Goal: Check status: Check status

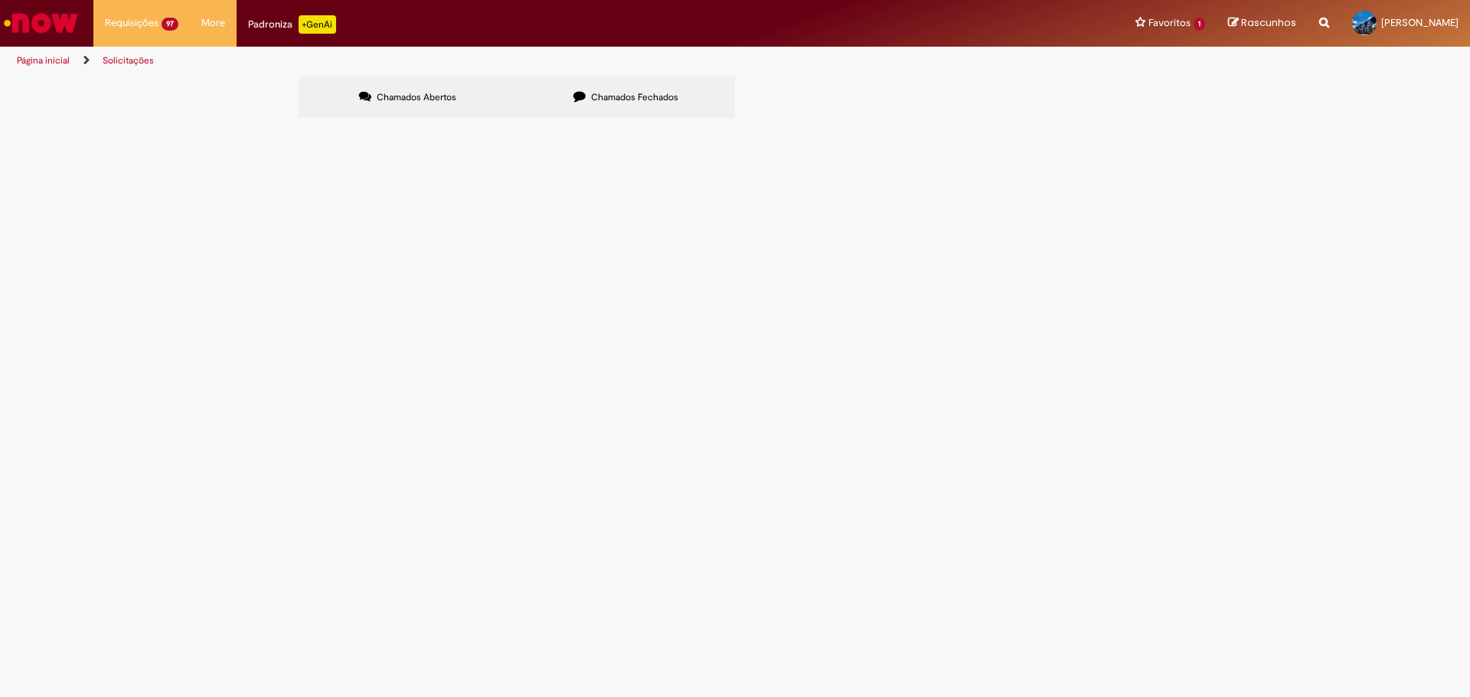
click at [443, 96] on span "Chamados Abertos" at bounding box center [417, 97] width 80 height 12
click at [573, 99] on icon at bounding box center [579, 96] width 12 height 12
click at [592, 104] on label "Chamados Fechados" at bounding box center [626, 97] width 218 height 41
click at [0, 0] on span "DEVOLUCAO DE 26 PALETES PBR // DT 6102021208 CTE 12701" at bounding box center [0, 0] width 0 height 0
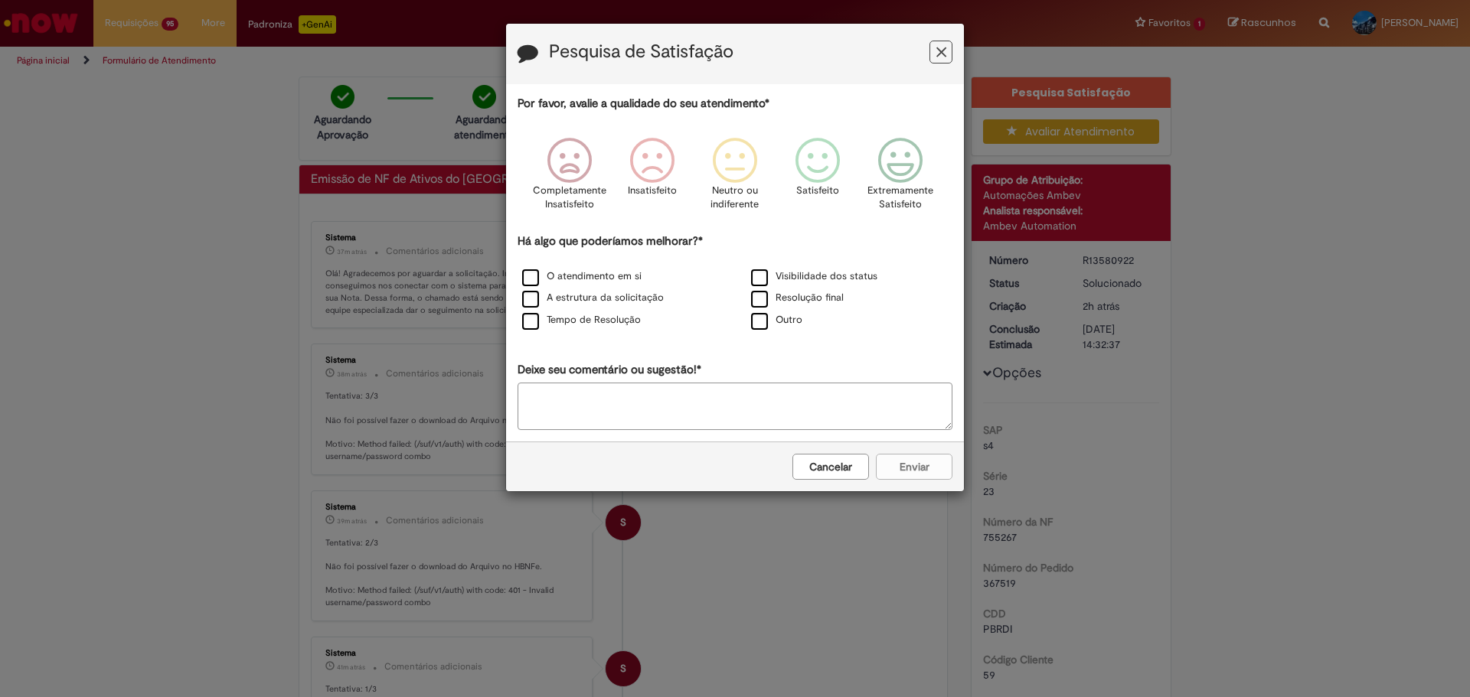
click at [951, 57] on button "Feedback" at bounding box center [940, 52] width 23 height 23
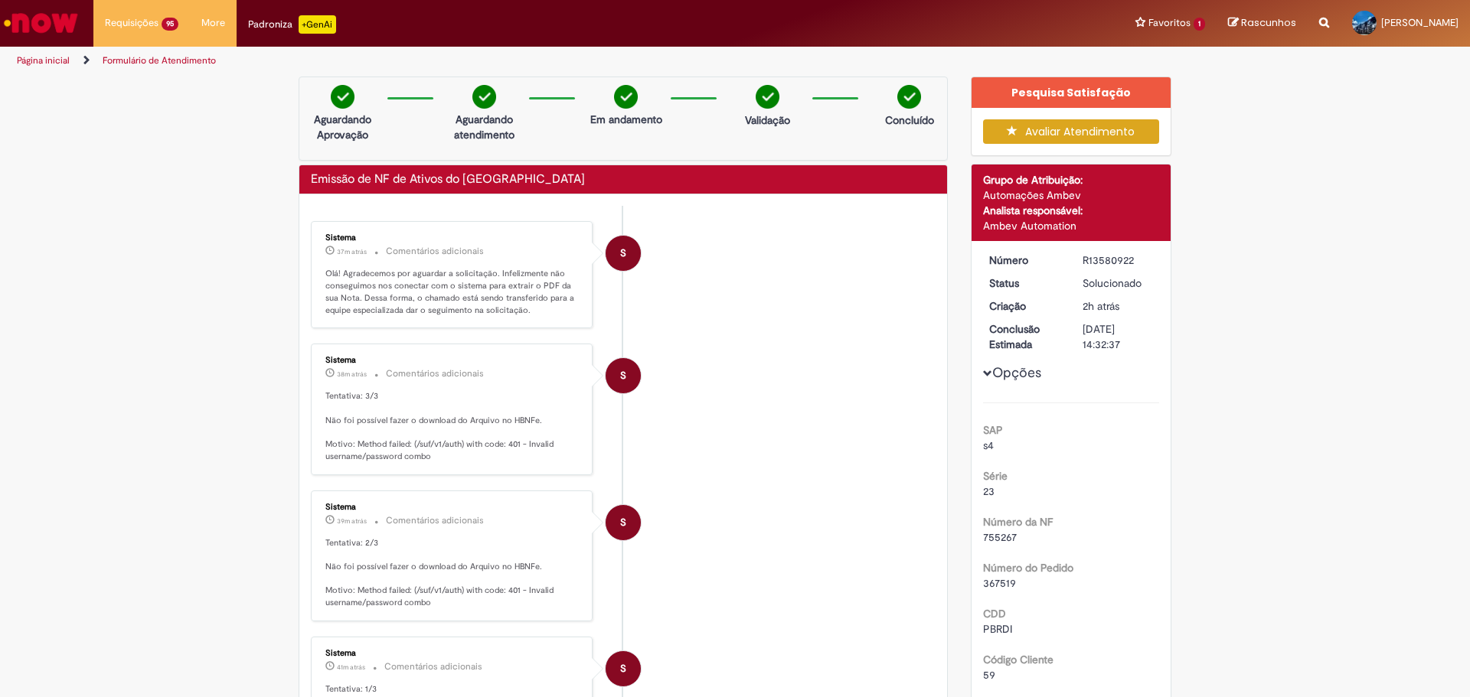
click at [36, 56] on link "Página inicial" at bounding box center [43, 60] width 53 height 12
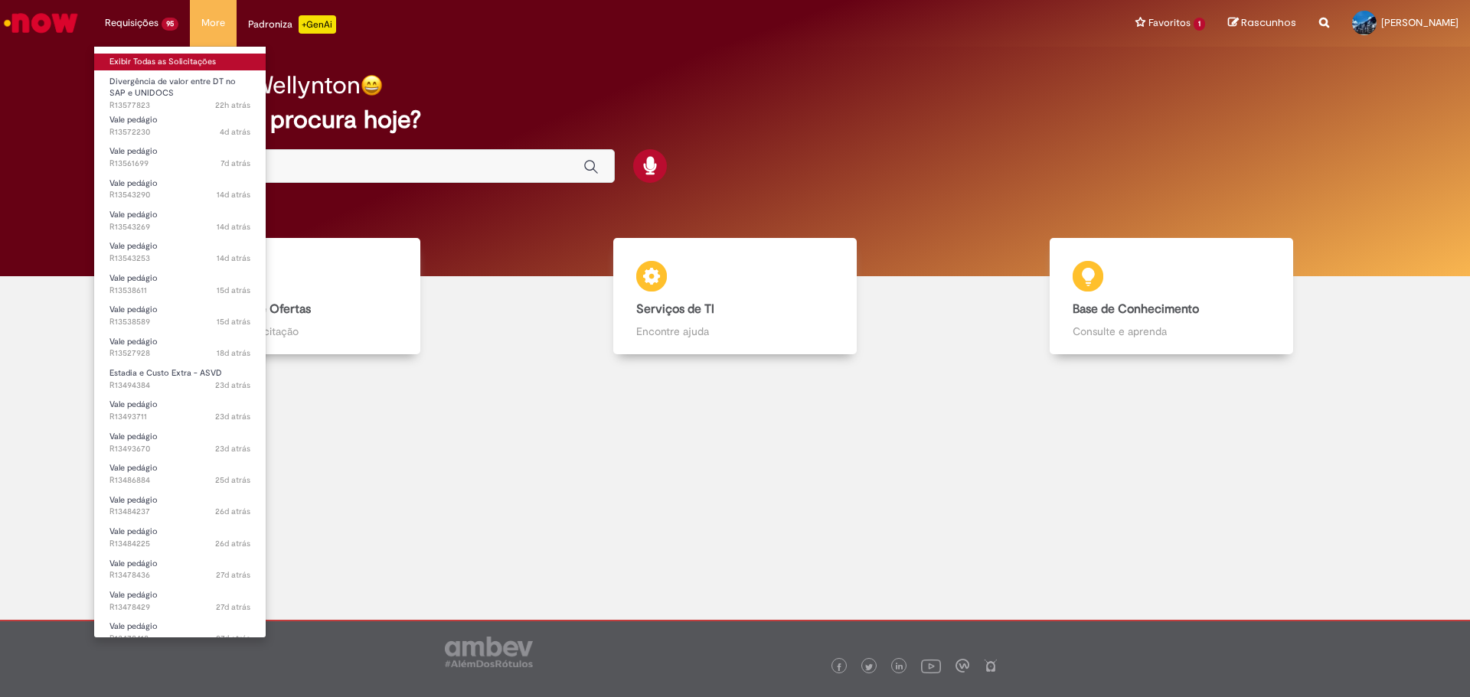
click at [176, 61] on link "Exibir Todas as Solicitações" at bounding box center [179, 62] width 171 height 17
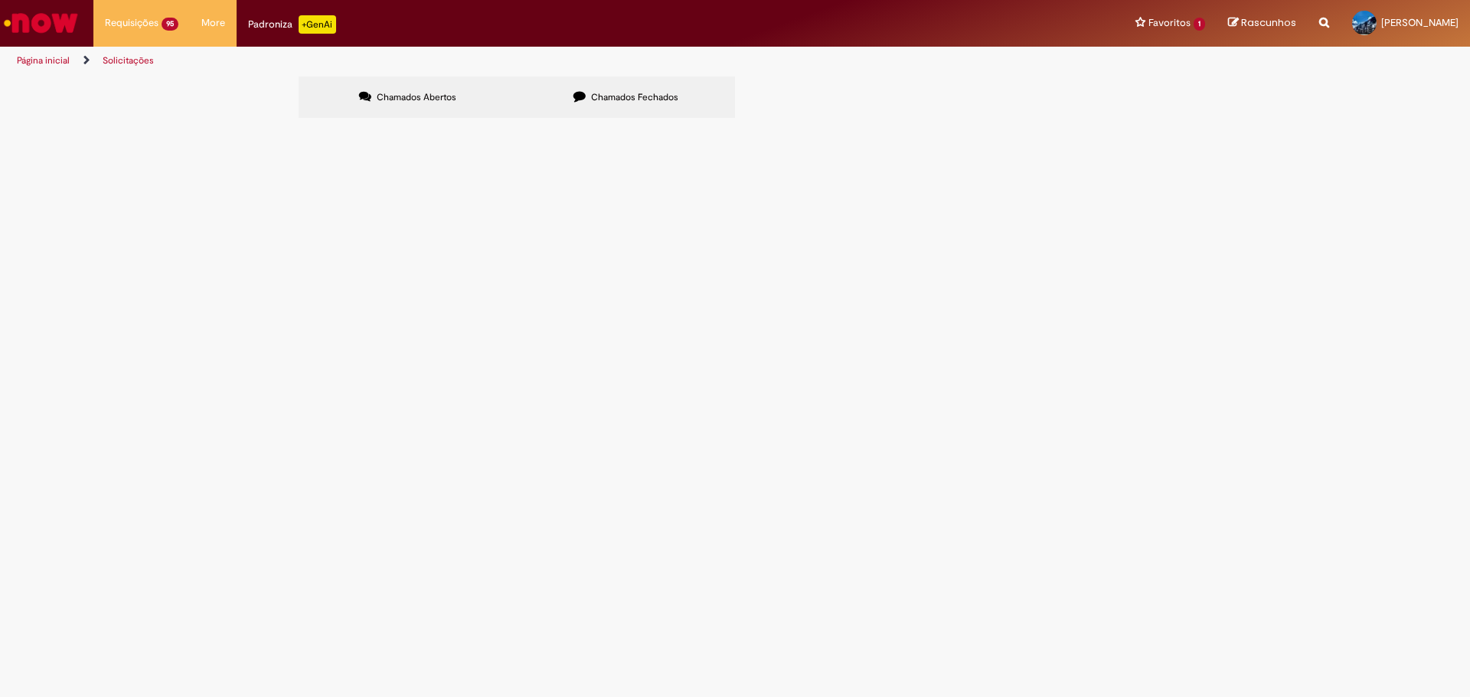
click at [580, 97] on icon at bounding box center [579, 96] width 12 height 12
click at [0, 0] on span "DEVOLUCAO DE 26 PALETES PBR // DT 6102021208 CTE 12701" at bounding box center [0, 0] width 0 height 0
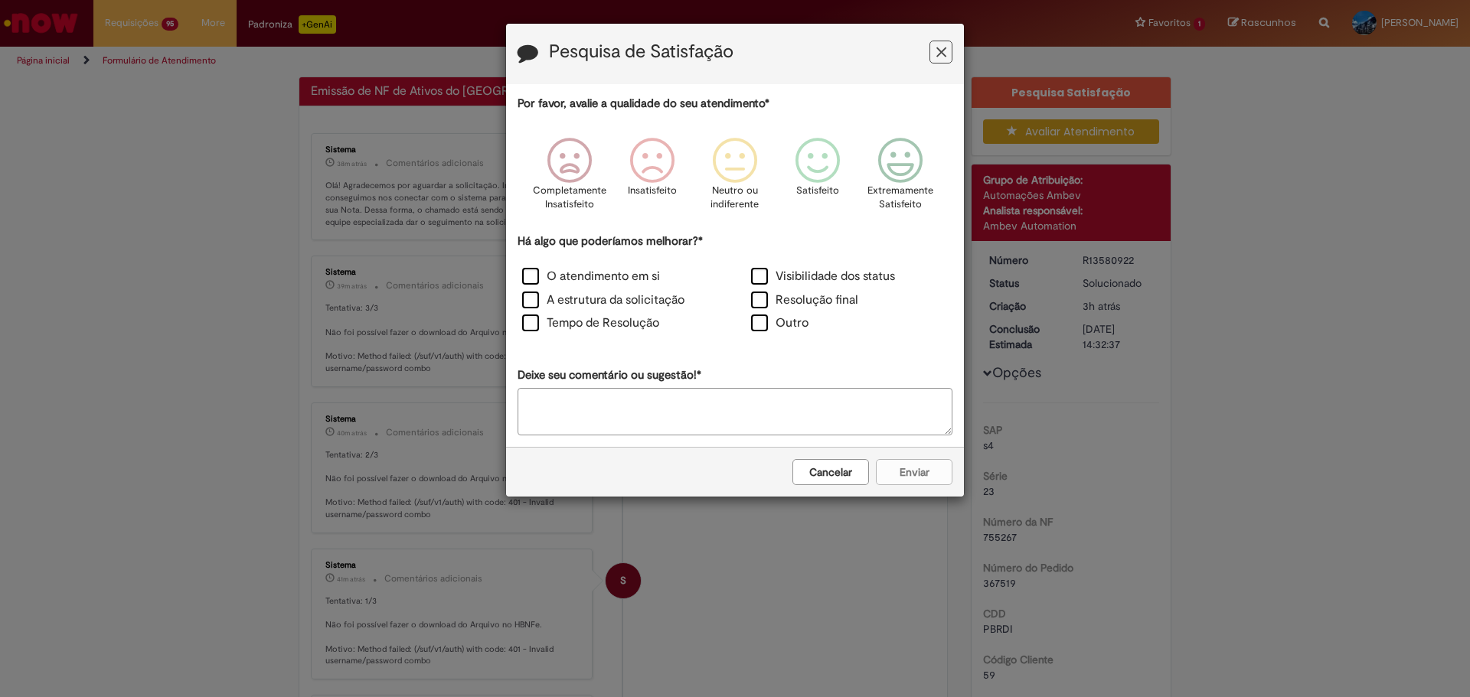
click at [949, 54] on button "Feedback" at bounding box center [940, 52] width 23 height 23
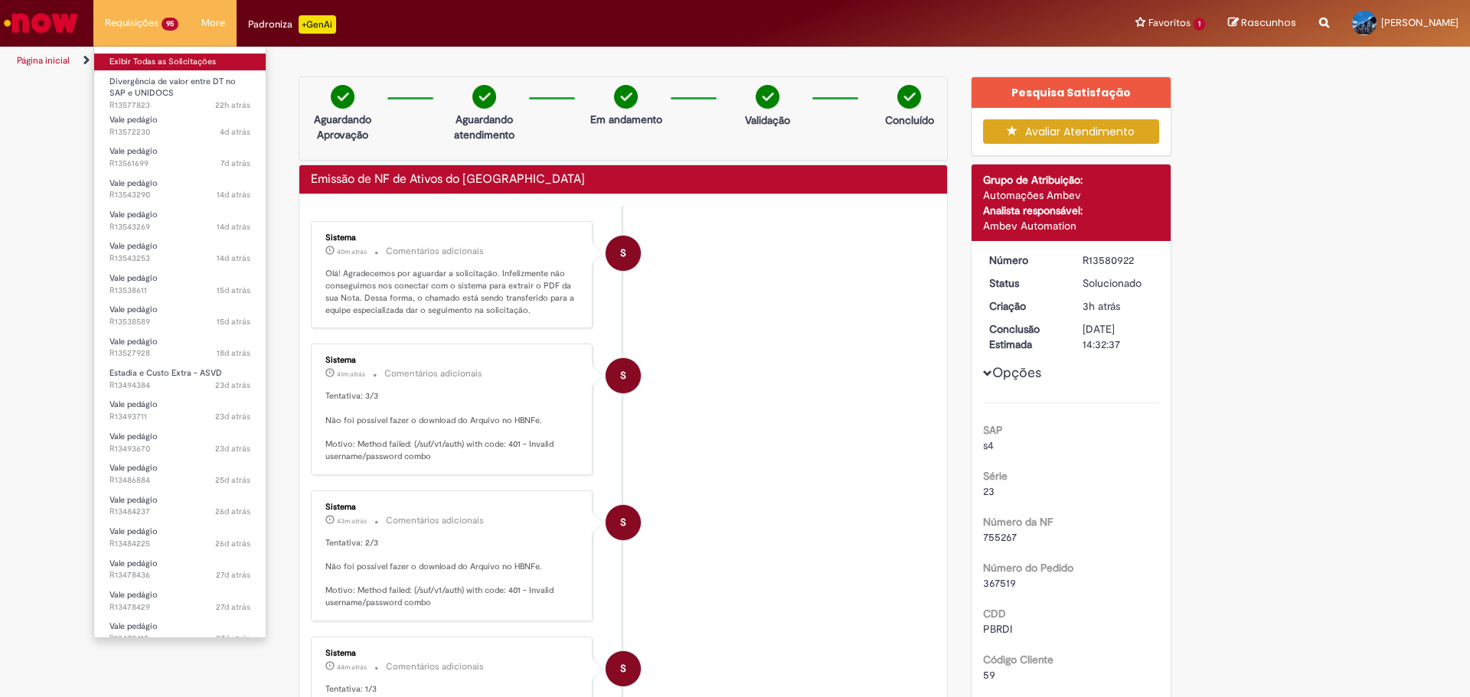
click at [164, 64] on link "Exibir Todas as Solicitações" at bounding box center [179, 62] width 171 height 17
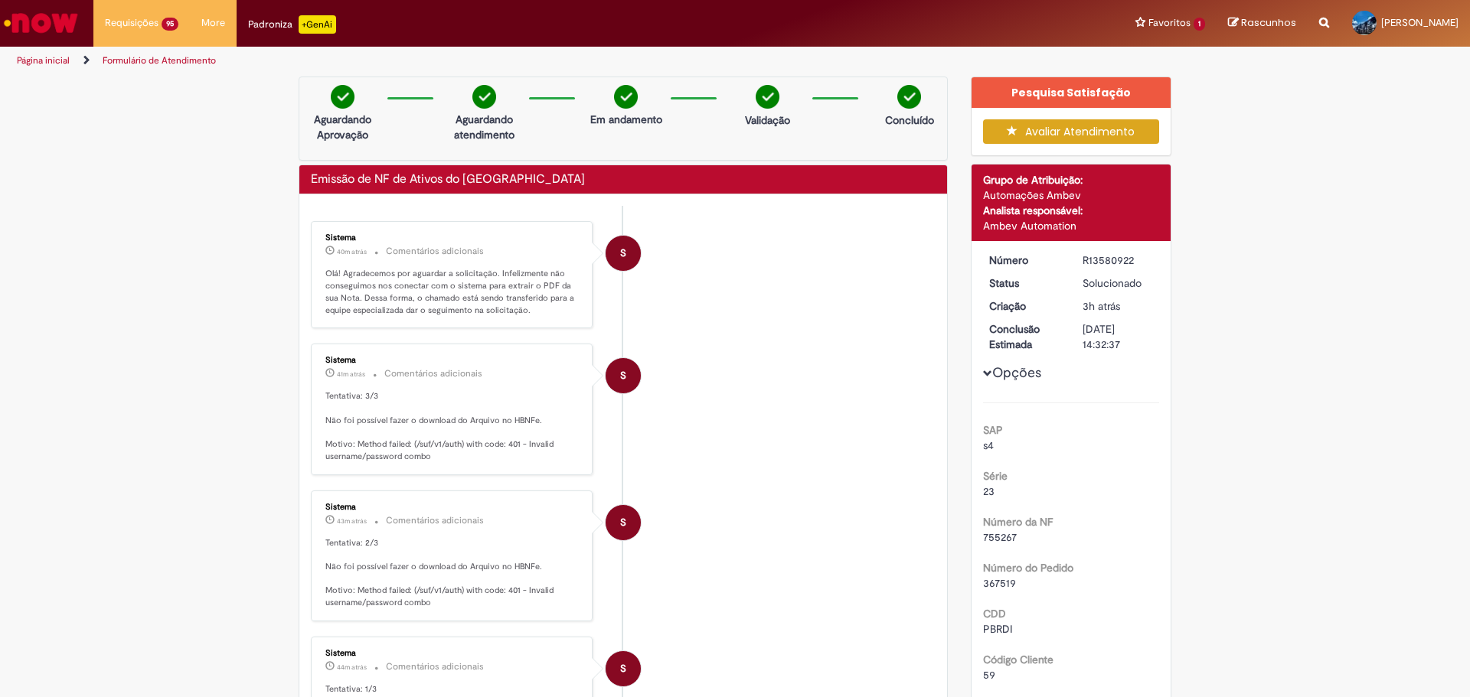
click at [56, 63] on link "Página inicial" at bounding box center [43, 60] width 53 height 12
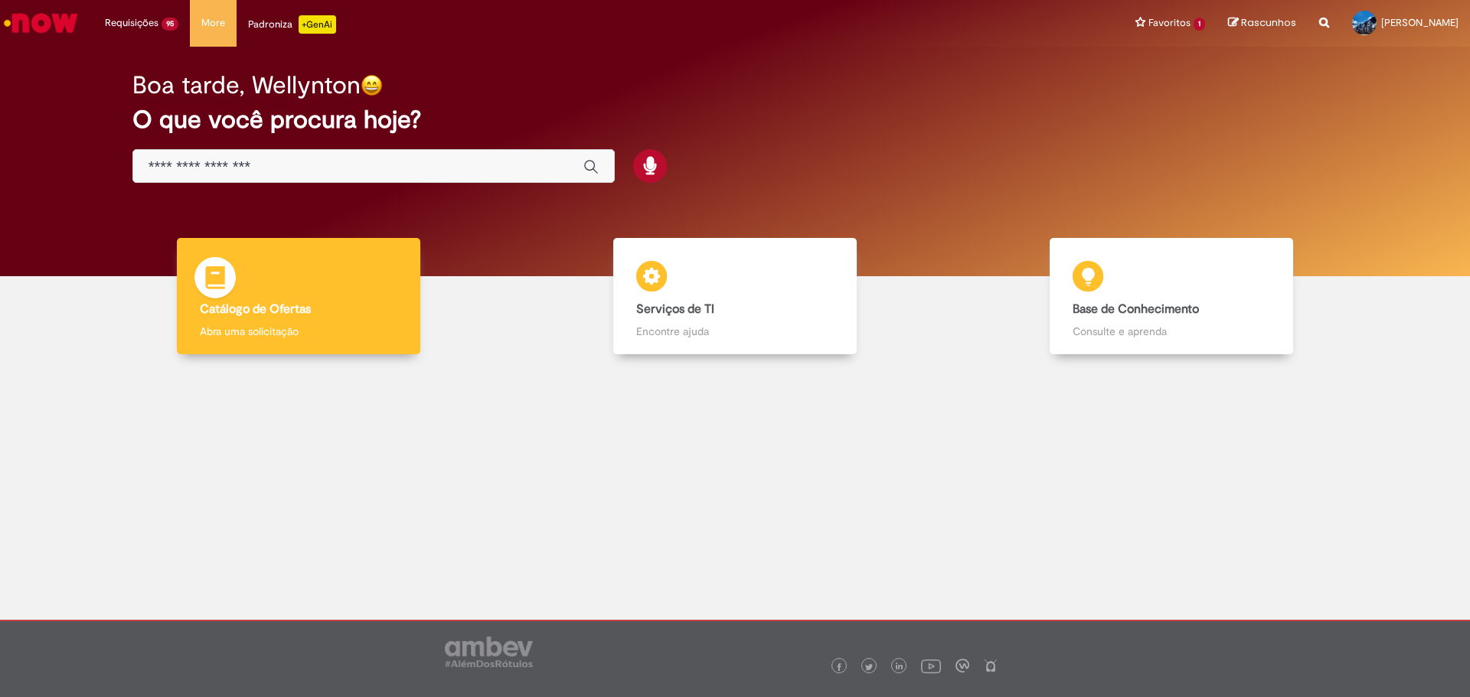
click at [295, 308] on b "Catálogo de Ofertas" at bounding box center [255, 309] width 111 height 15
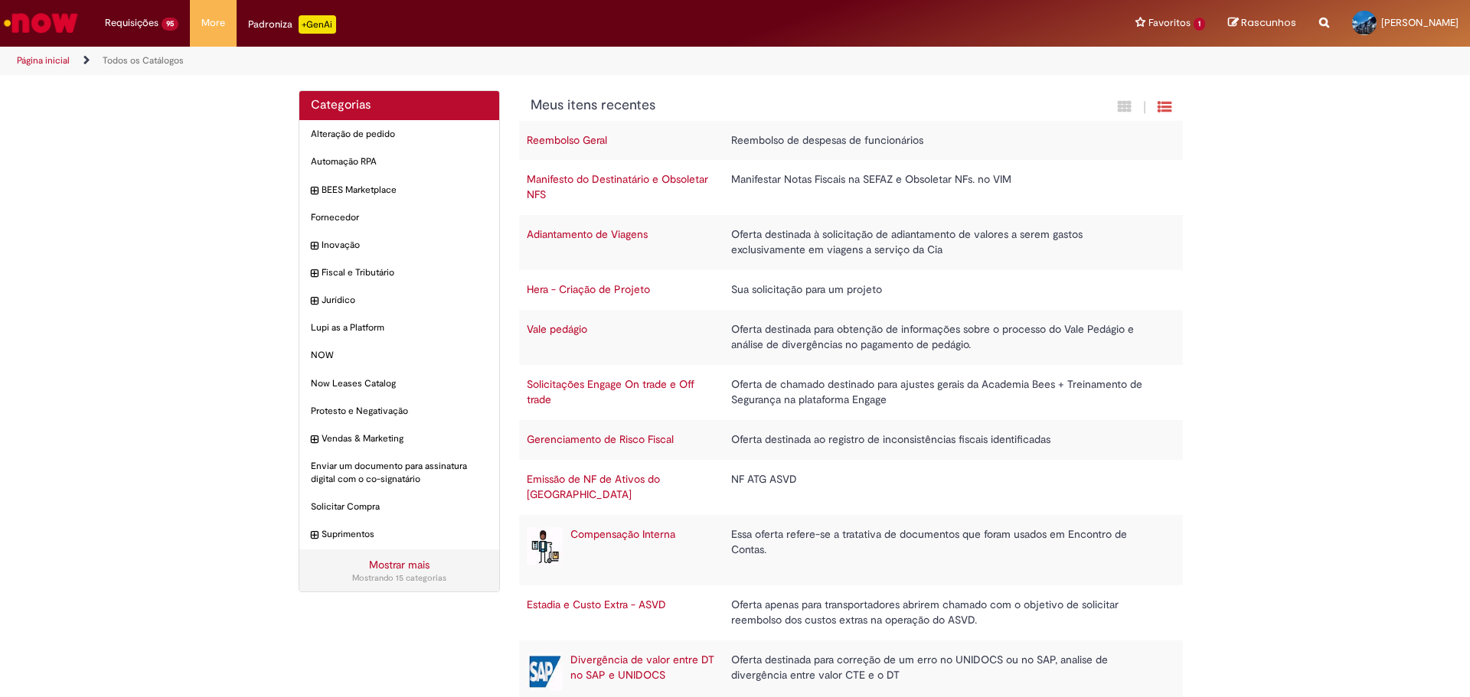
click at [151, 62] on link "Todos os Catálogos" at bounding box center [143, 60] width 81 height 12
click at [51, 55] on link "Página inicial" at bounding box center [43, 60] width 53 height 12
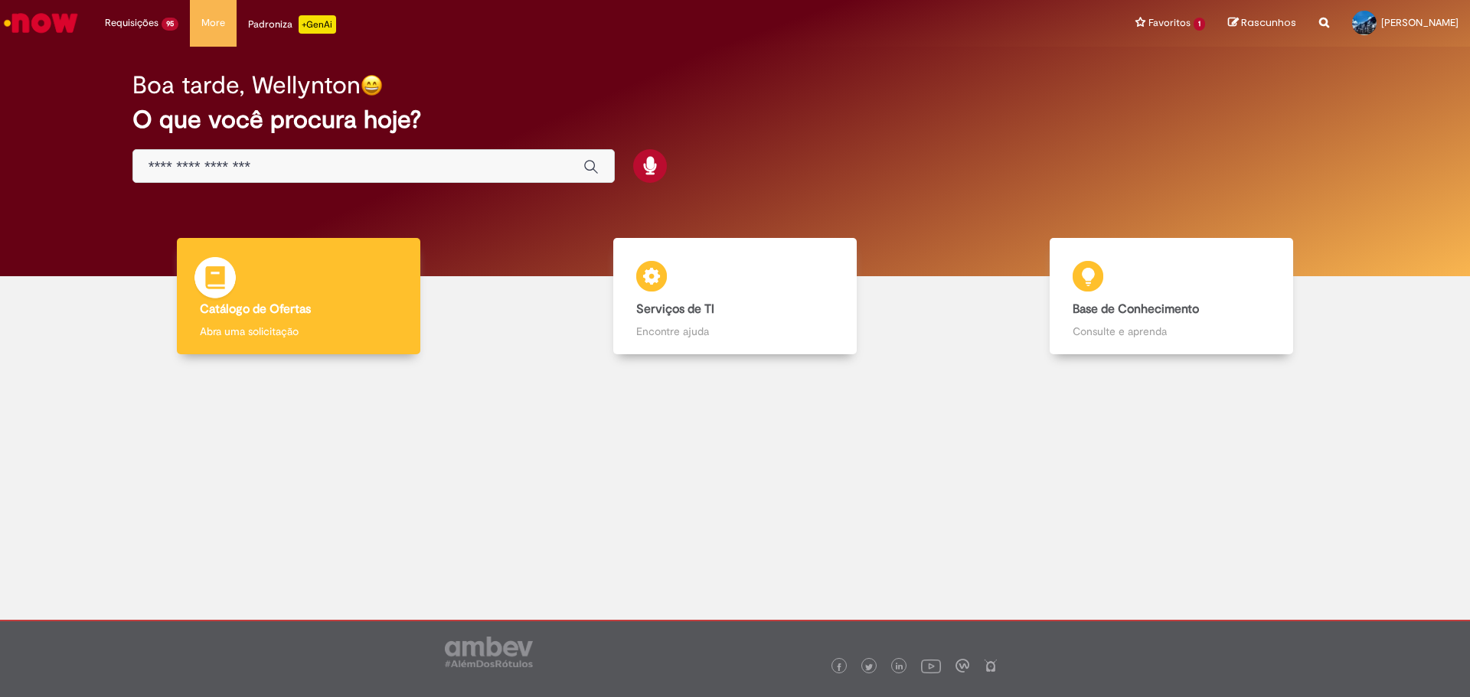
click at [290, 295] on div "Catálogo de Ofertas Catálogo de Ofertas Abra uma solicitação" at bounding box center [299, 296] width 244 height 117
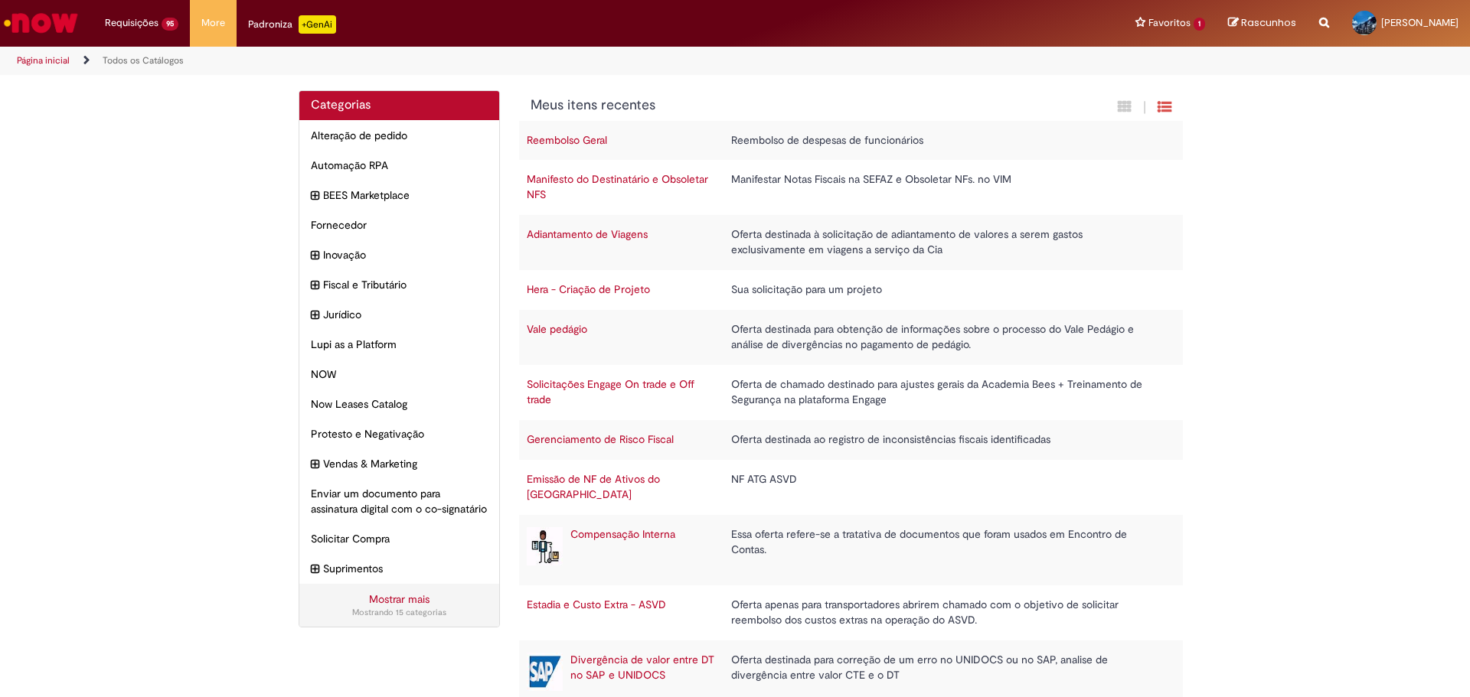
click at [139, 63] on link "Todos os Catálogos" at bounding box center [143, 60] width 81 height 12
click at [152, 63] on link "Todos os Catálogos" at bounding box center [143, 60] width 81 height 12
click at [118, 60] on link "Todos os Catálogos" at bounding box center [143, 60] width 81 height 12
click at [51, 62] on link "Página inicial" at bounding box center [43, 60] width 53 height 12
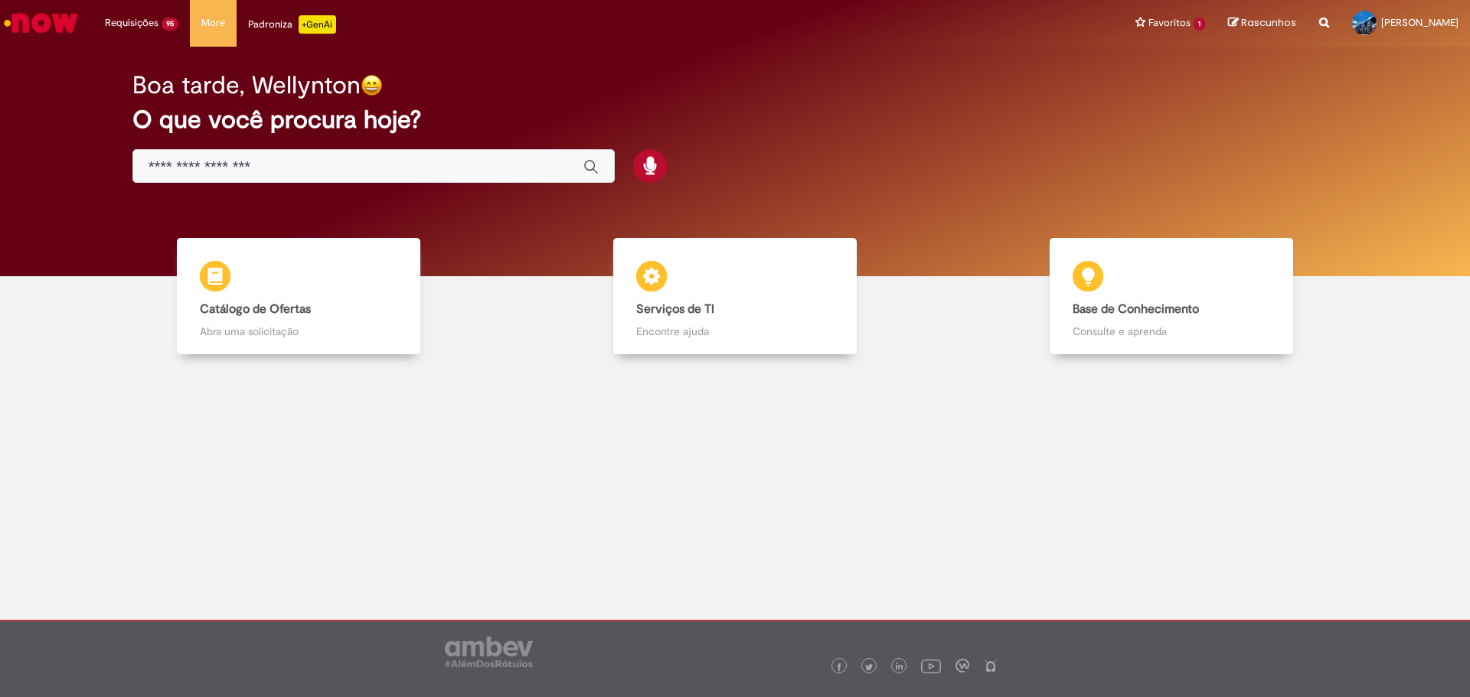
click at [60, 21] on img "Ir para a Homepage" at bounding box center [41, 23] width 79 height 31
click at [60, 24] on img "Ir para a Homepage" at bounding box center [41, 23] width 79 height 31
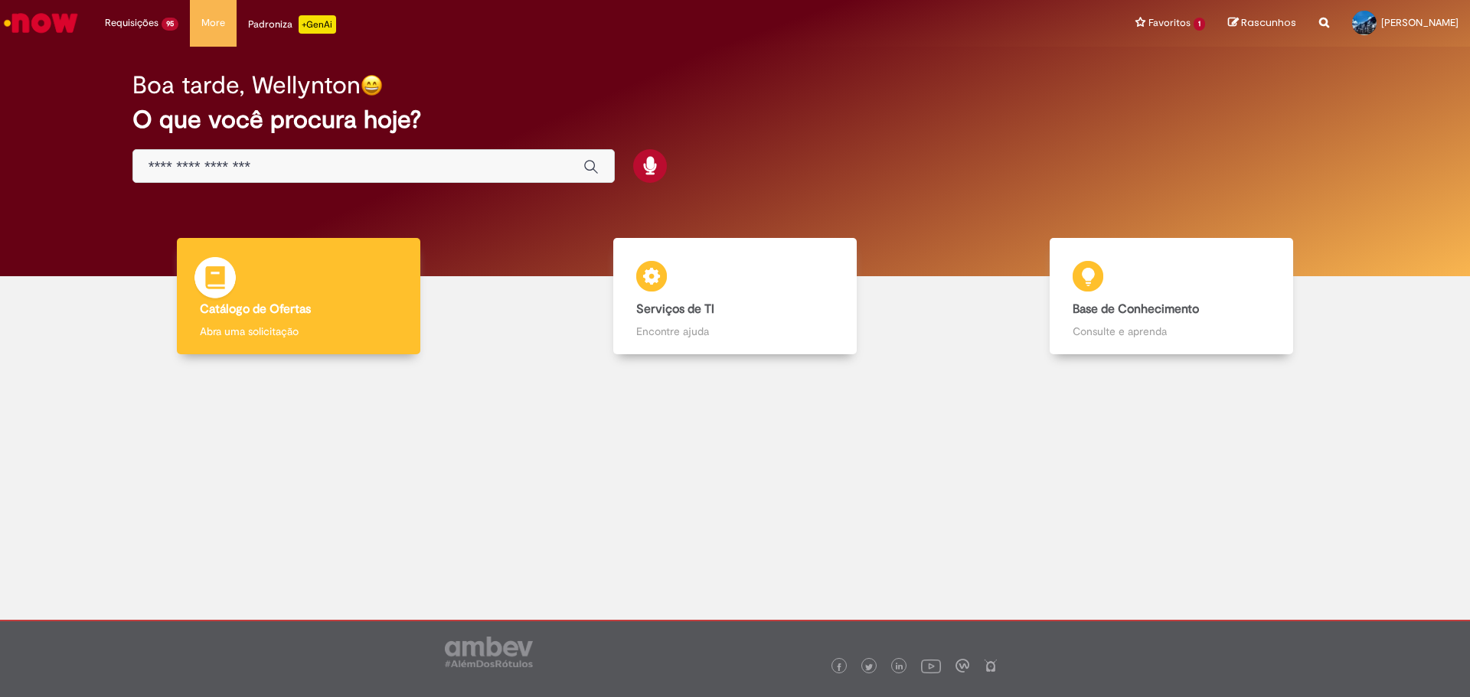
click at [270, 302] on b "Catálogo de Ofertas" at bounding box center [255, 309] width 111 height 15
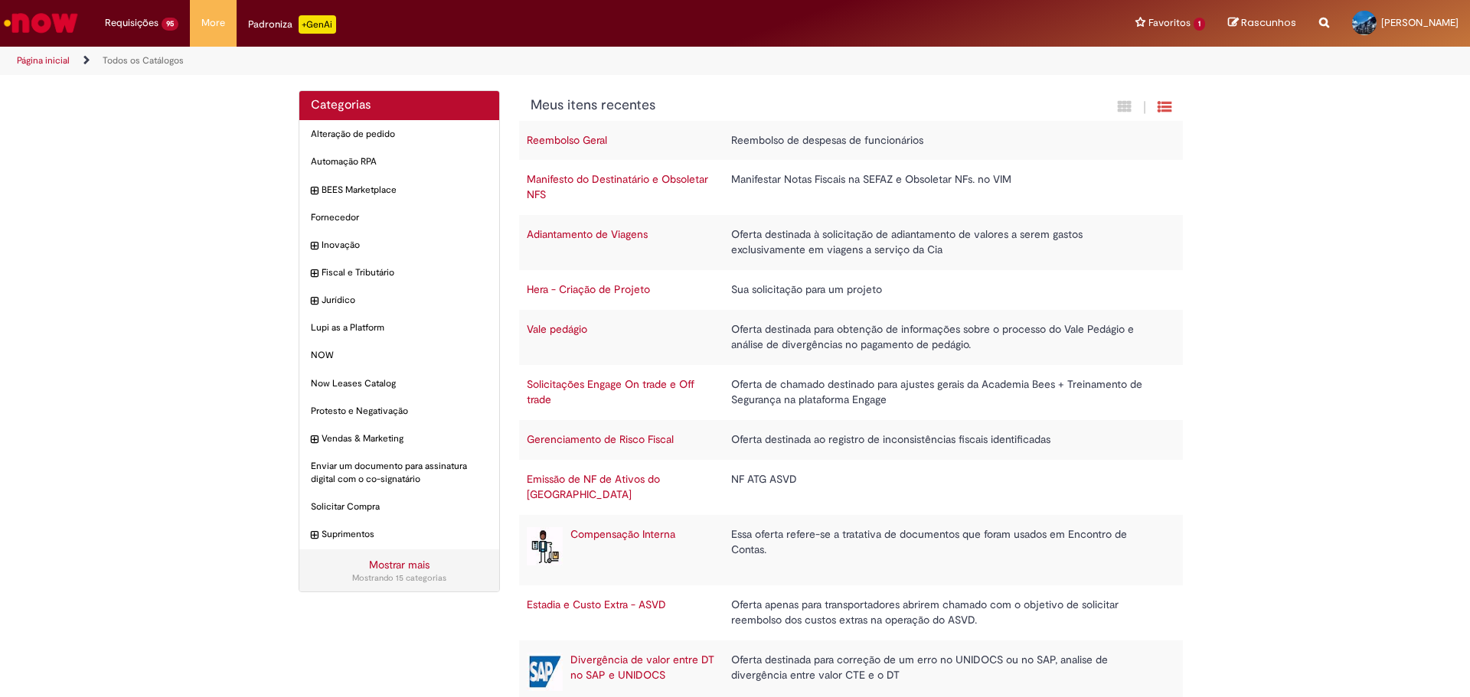
click at [140, 63] on link "Todos os Catálogos" at bounding box center [143, 60] width 81 height 12
click at [139, 62] on link "Todos os Catálogos" at bounding box center [143, 60] width 81 height 12
click at [100, 60] on li "Todos os Catálogos" at bounding box center [143, 61] width 92 height 28
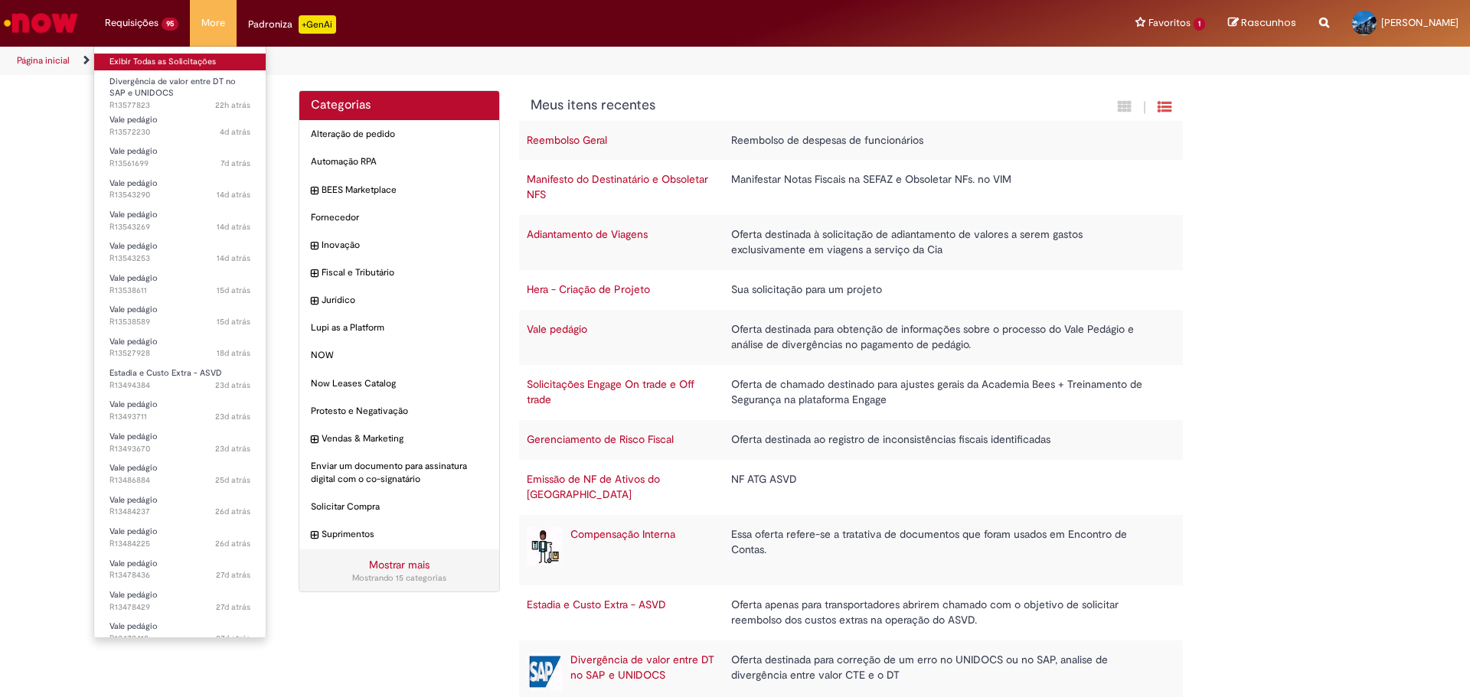
click at [135, 65] on link "Exibir Todas as Solicitações" at bounding box center [179, 62] width 171 height 17
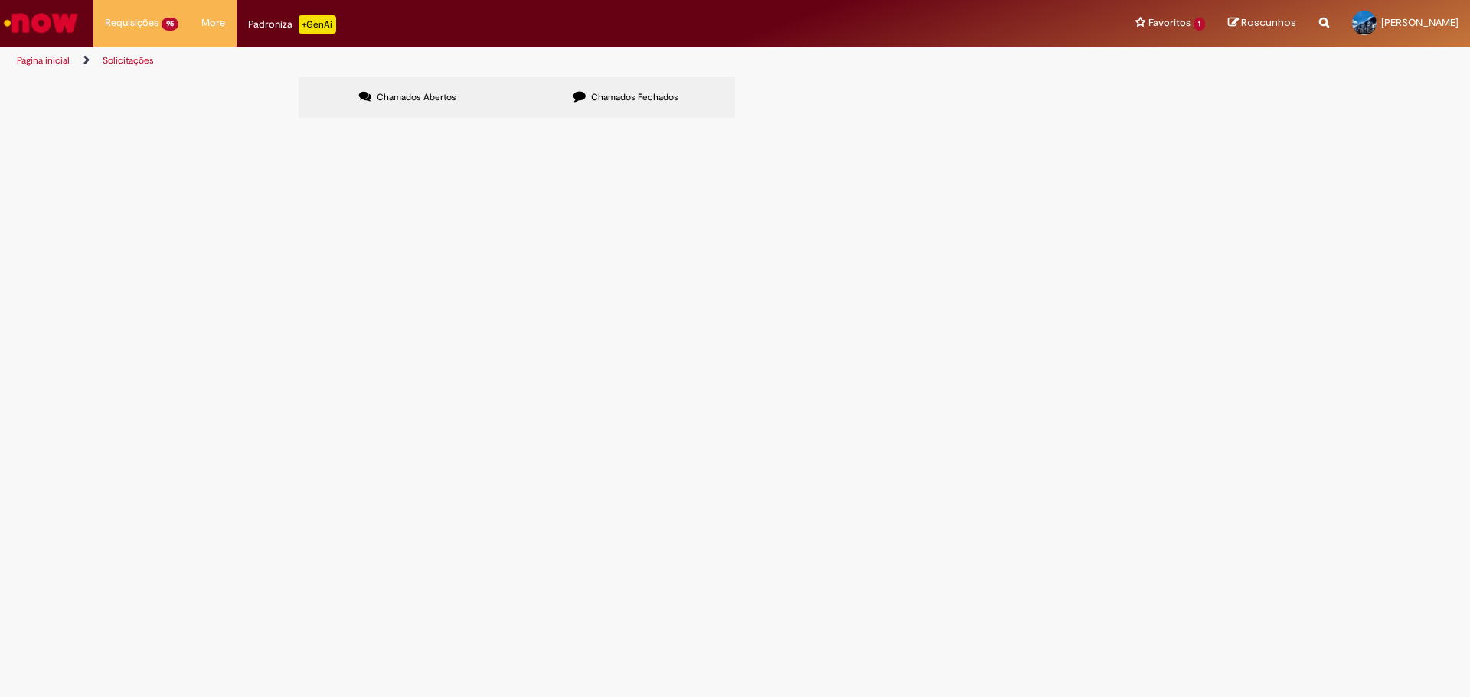
click at [591, 93] on span "Chamados Fechados" at bounding box center [634, 97] width 87 height 12
click at [0, 0] on span "R13580922" at bounding box center [0, 0] width 0 height 0
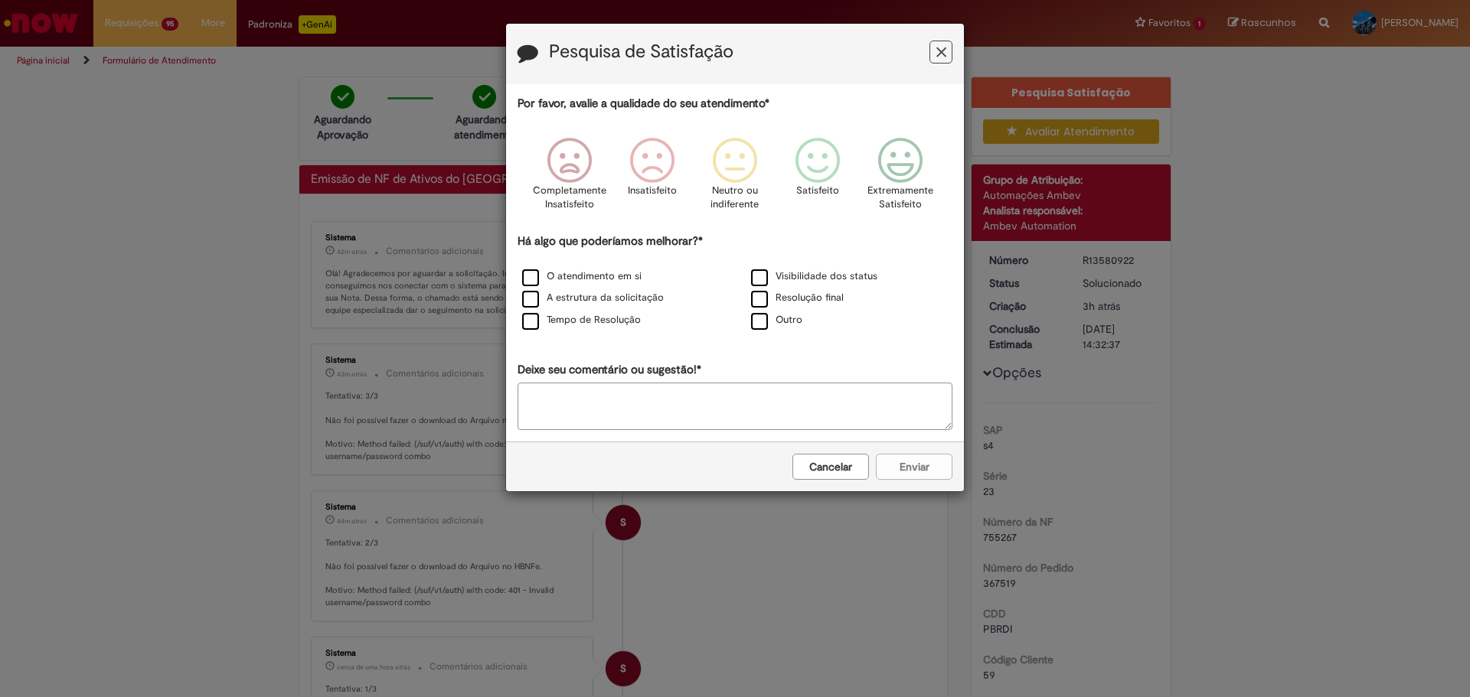
click at [938, 54] on icon "Feedback" at bounding box center [941, 52] width 10 height 16
